Goal: Task Accomplishment & Management: Use online tool/utility

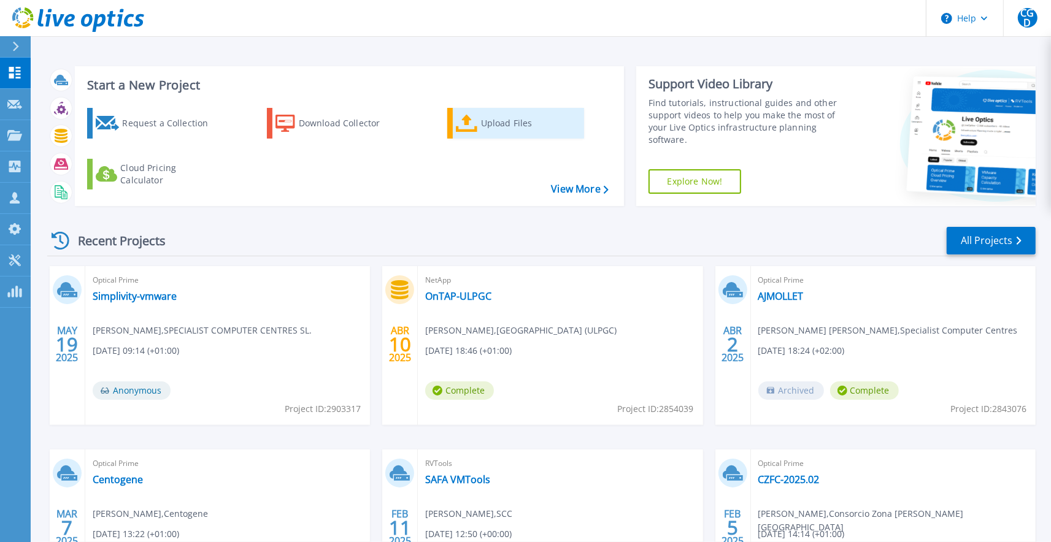
click at [479, 125] on link "Upload Files" at bounding box center [515, 123] width 137 height 31
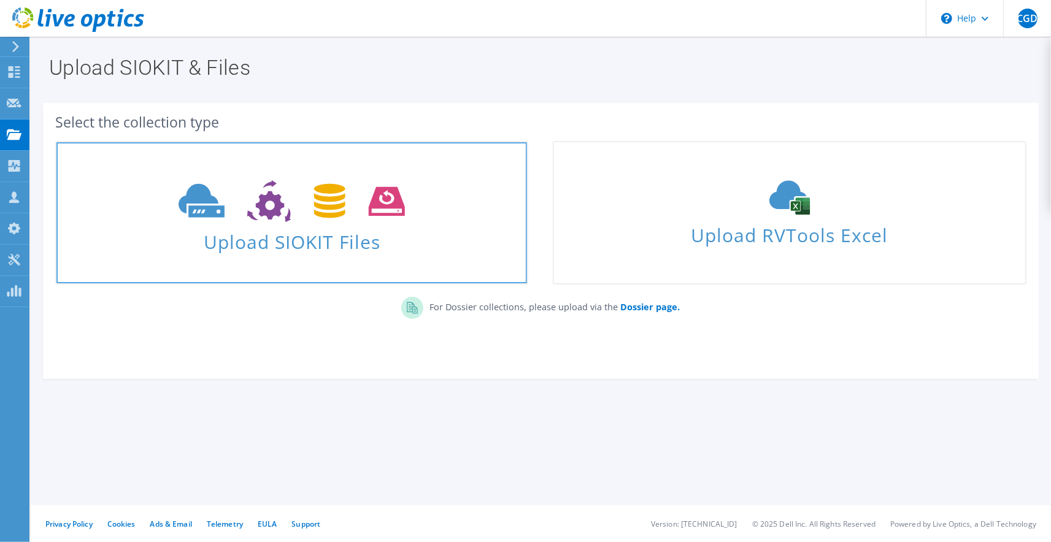
click at [256, 216] on icon at bounding box center [291, 201] width 226 height 42
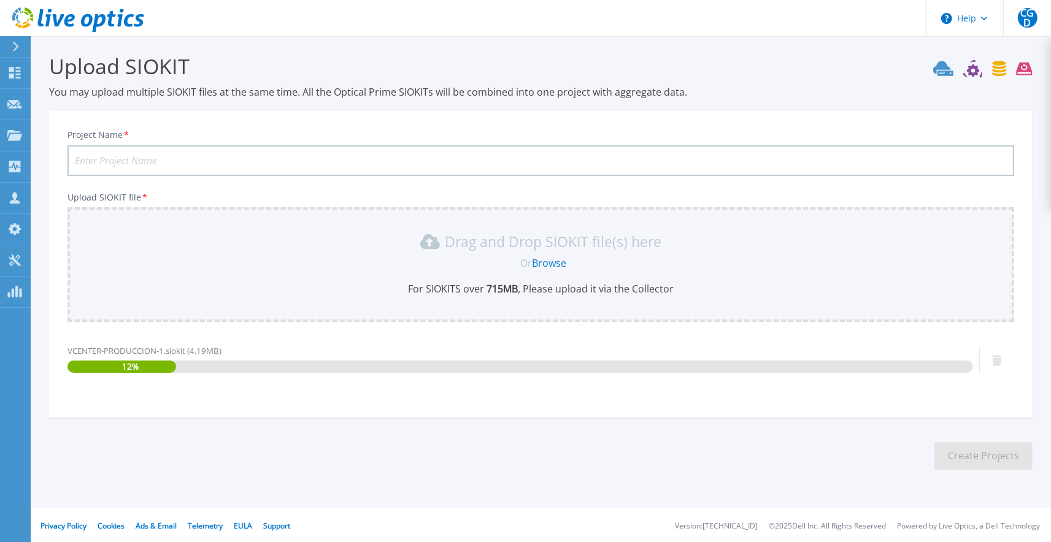
scroll to position [4, 0]
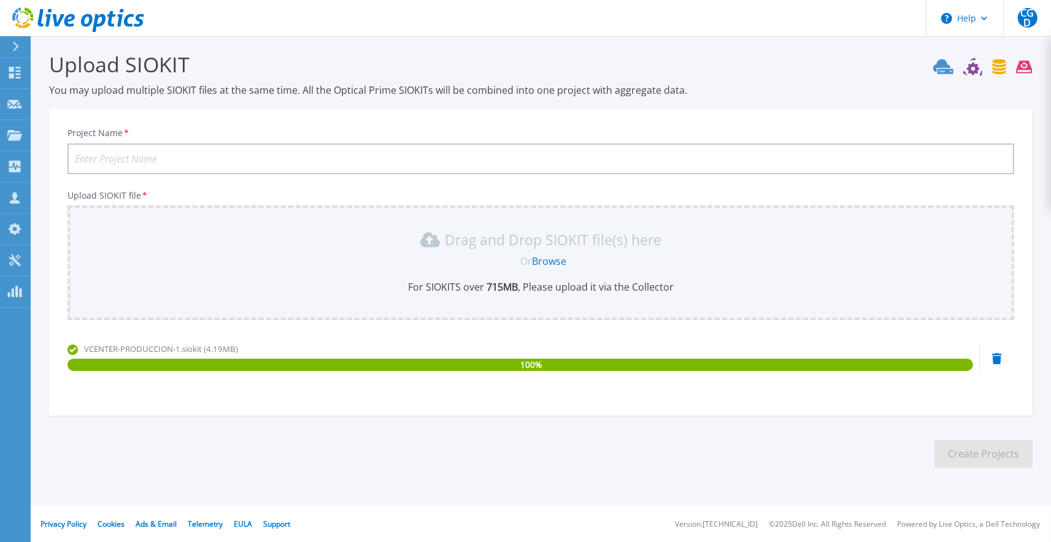
click at [308, 158] on input "Project Name *" at bounding box center [540, 159] width 946 height 31
type input "COJALI 2025 Upg"
click at [1009, 464] on button "Create Projects" at bounding box center [983, 454] width 98 height 28
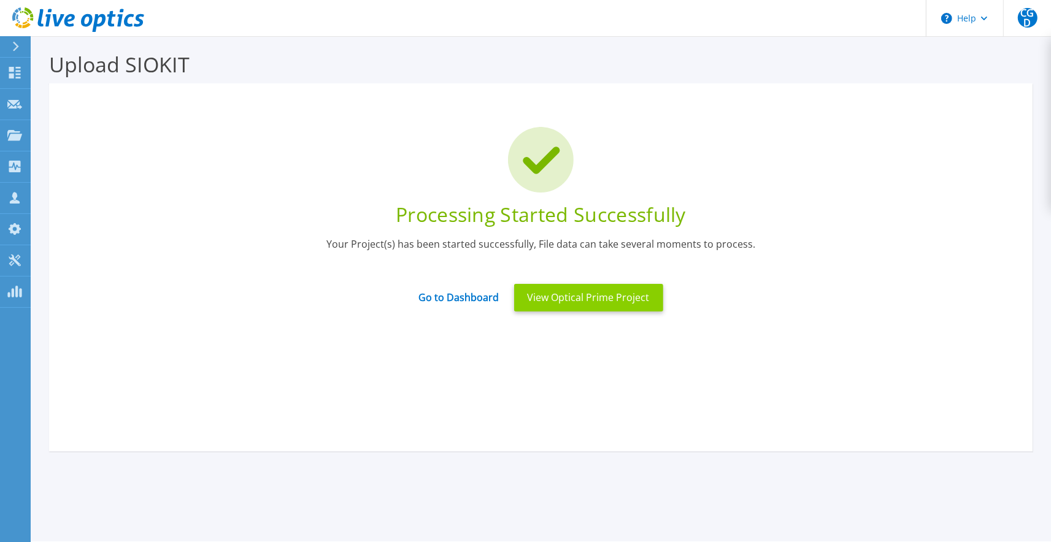
click at [569, 298] on button "View Optical Prime Project" at bounding box center [588, 298] width 149 height 28
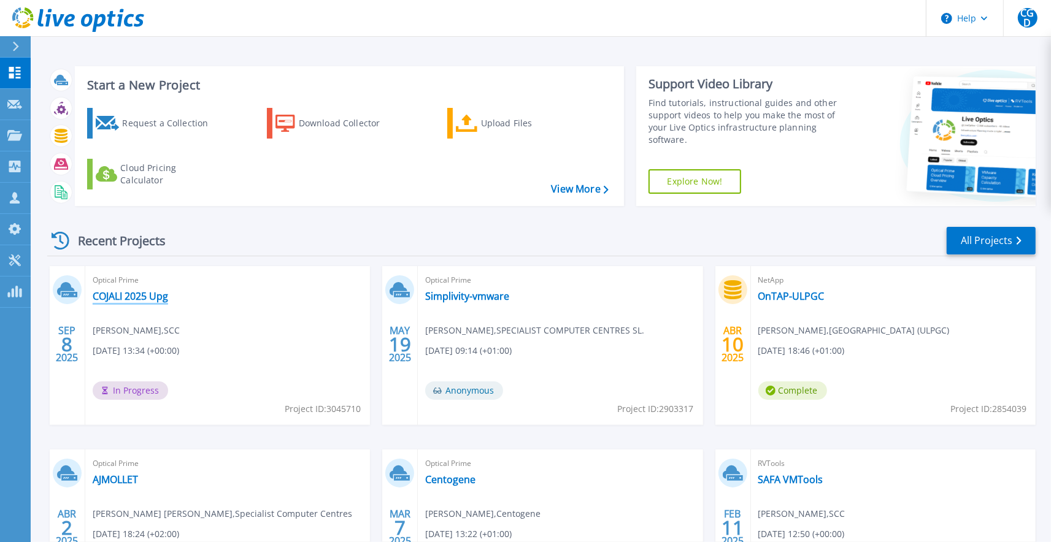
click at [164, 301] on link "COJALI 2025 Upg" at bounding box center [130, 296] width 75 height 12
